Goal: Task Accomplishment & Management: Manage account settings

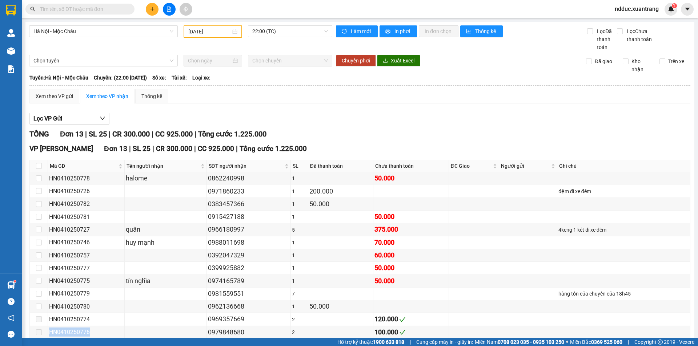
scroll to position [38, 0]
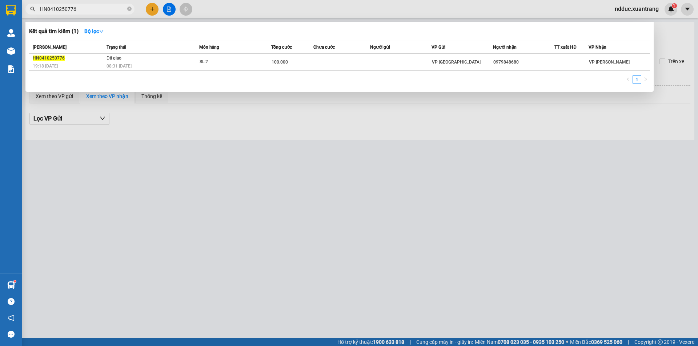
click at [88, 8] on input "HN0410250776" at bounding box center [83, 9] width 86 height 8
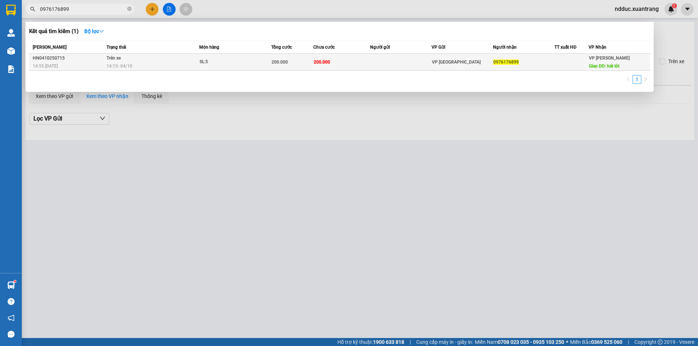
type input "0976176899"
click at [157, 57] on td "Trên xe 14:15 [DATE]" at bounding box center [152, 62] width 94 height 17
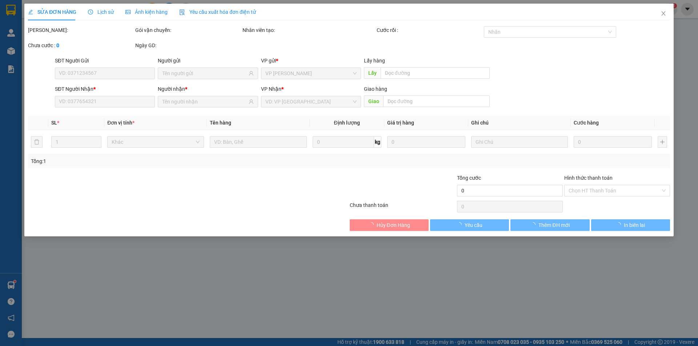
type input "0976176899"
type input "hát lót"
type input "200.000"
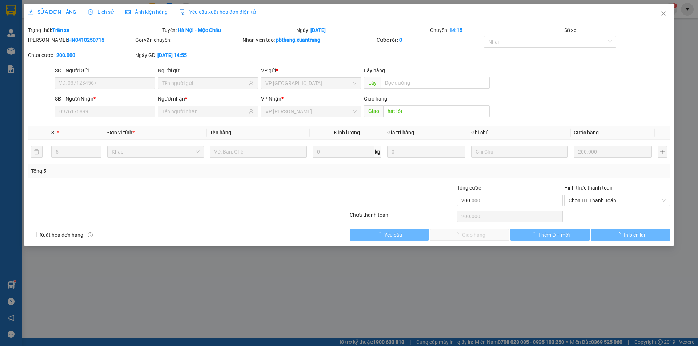
click at [100, 13] on span "Lịch sử" at bounding box center [101, 12] width 26 height 6
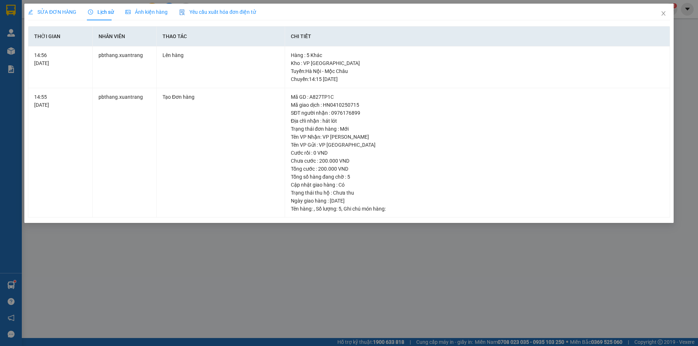
click at [140, 10] on span "Ảnh kiện hàng" at bounding box center [146, 12] width 42 height 6
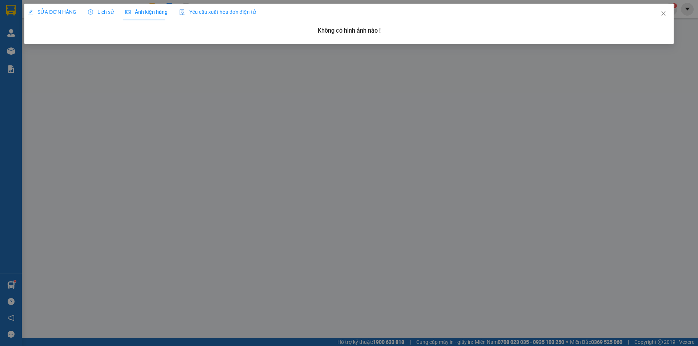
click at [104, 11] on span "Lịch sử" at bounding box center [101, 12] width 26 height 6
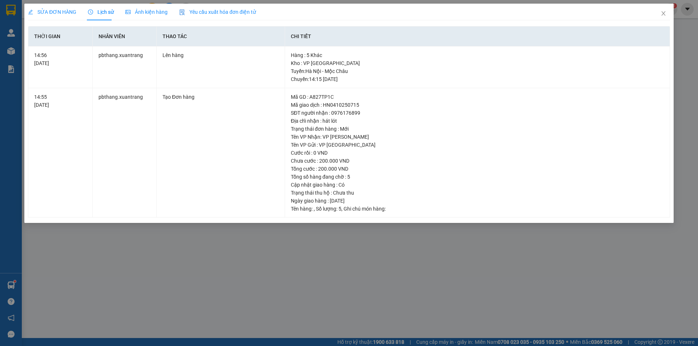
click at [56, 12] on span "SỬA ĐƠN HÀNG" at bounding box center [52, 12] width 48 height 6
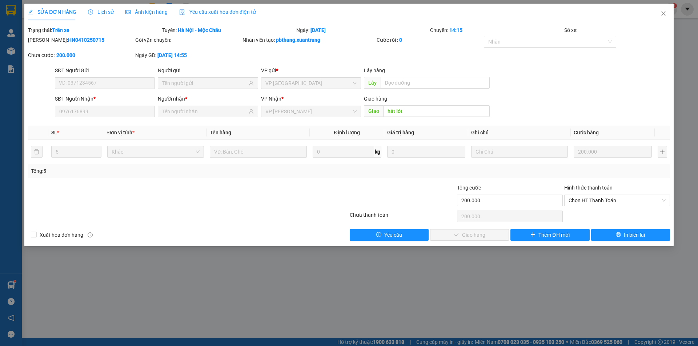
click at [94, 11] on span "Lịch sử" at bounding box center [101, 12] width 26 height 6
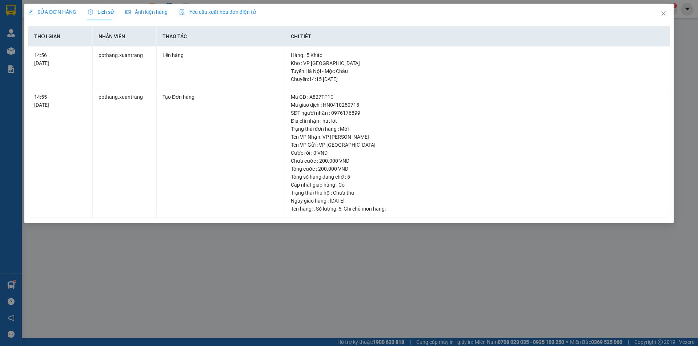
click at [61, 11] on span "SỬA ĐƠN HÀNG" at bounding box center [52, 12] width 48 height 6
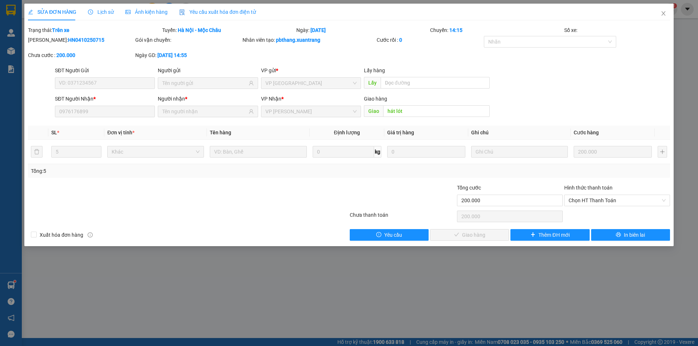
click at [109, 14] on span "Lịch sử" at bounding box center [101, 12] width 26 height 6
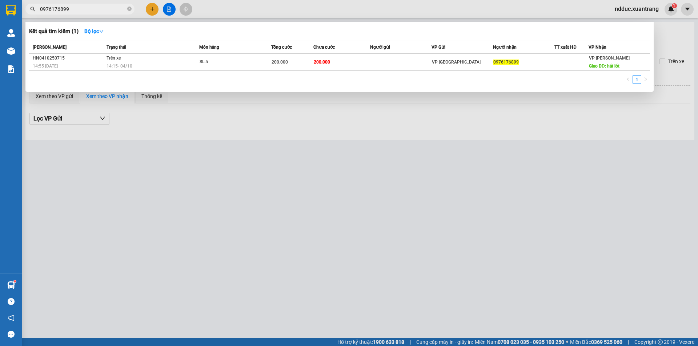
click at [79, 9] on input "0976176899" at bounding box center [83, 9] width 86 height 8
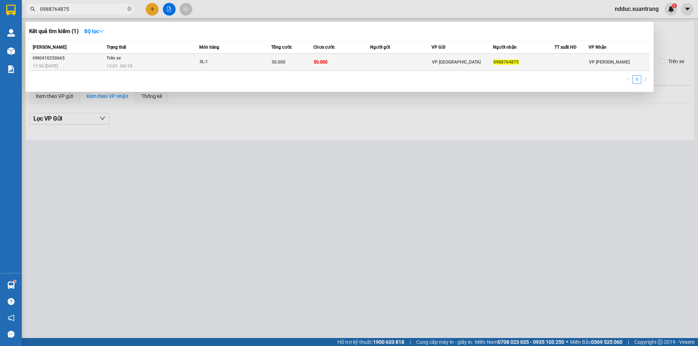
type input "0988764875"
click at [146, 66] on div "13:01 [DATE]" at bounding box center [152, 66] width 92 height 8
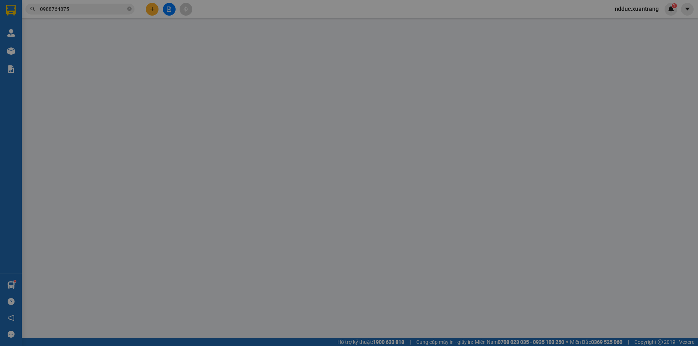
type input "0988764875"
type input "50.000"
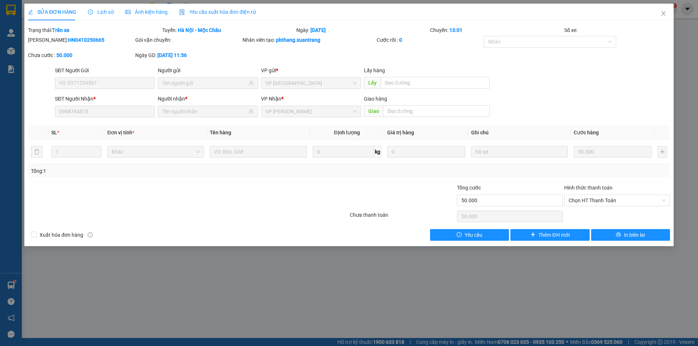
click at [152, 15] on span "Ảnh kiện hàng" at bounding box center [146, 12] width 42 height 6
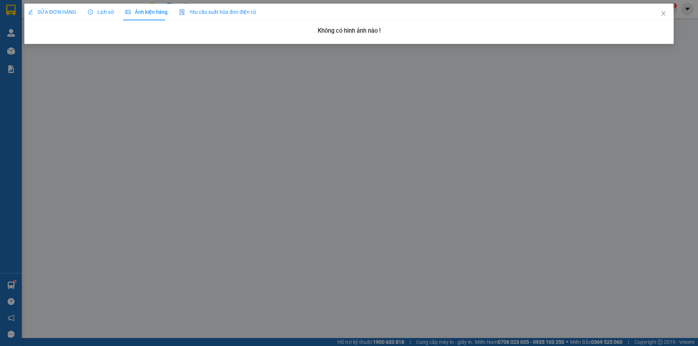
click at [93, 13] on span "Lịch sử" at bounding box center [101, 12] width 26 height 6
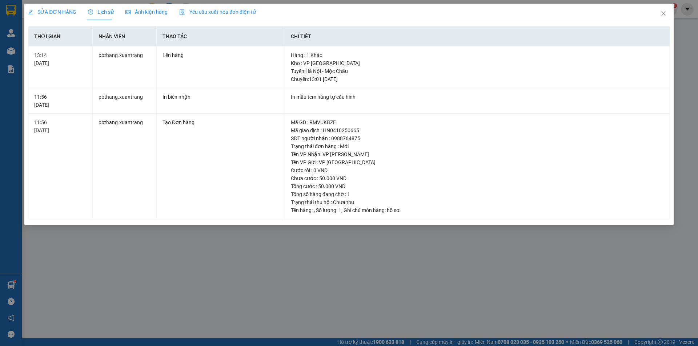
click at [61, 9] on span "SỬA ĐƠN HÀNG" at bounding box center [52, 12] width 48 height 6
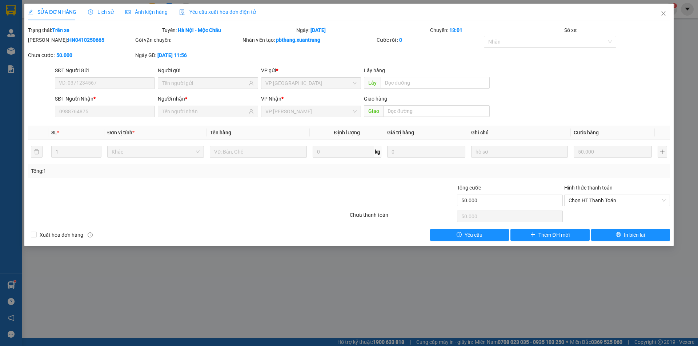
click at [92, 9] on icon "clock-circle" at bounding box center [90, 11] width 5 height 5
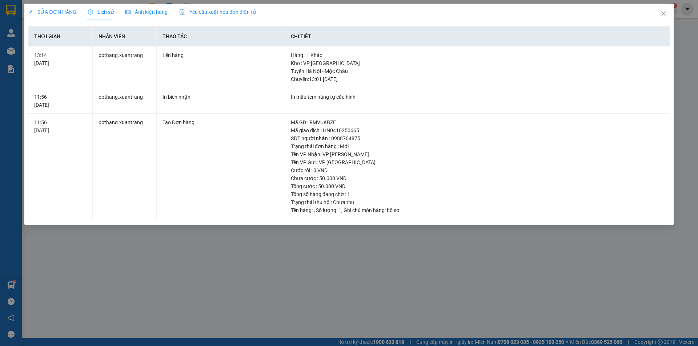
click at [61, 11] on span "SỬA ĐƠN HÀNG" at bounding box center [52, 12] width 48 height 6
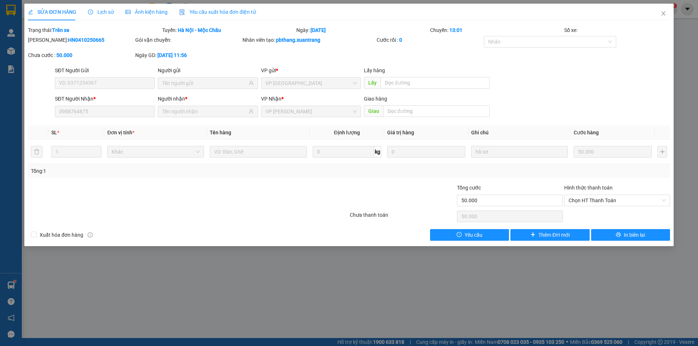
click at [150, 11] on span "Ảnh kiện hàng" at bounding box center [146, 12] width 42 height 6
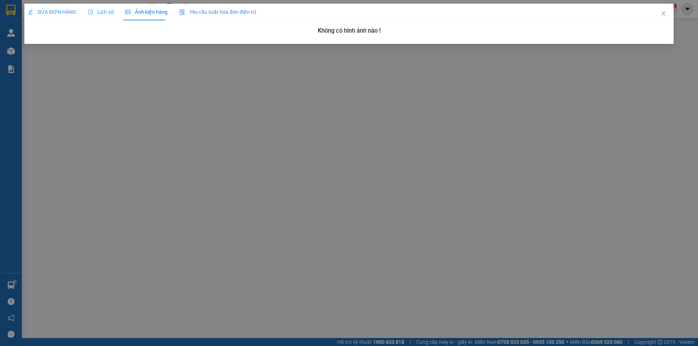
click at [208, 11] on span "Yêu cầu xuất hóa đơn điện tử" at bounding box center [217, 12] width 77 height 6
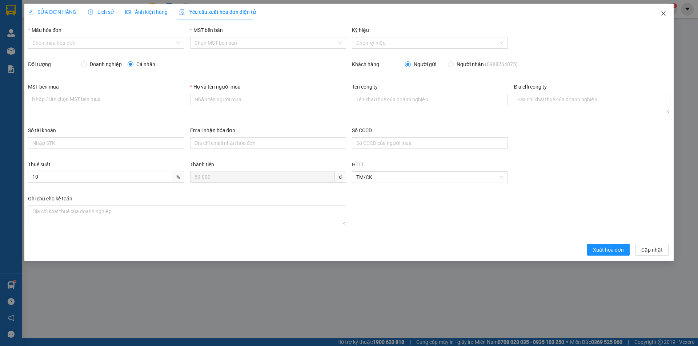
click at [665, 13] on icon "close" at bounding box center [663, 14] width 6 height 6
